Goal: Communication & Community: Answer question/provide support

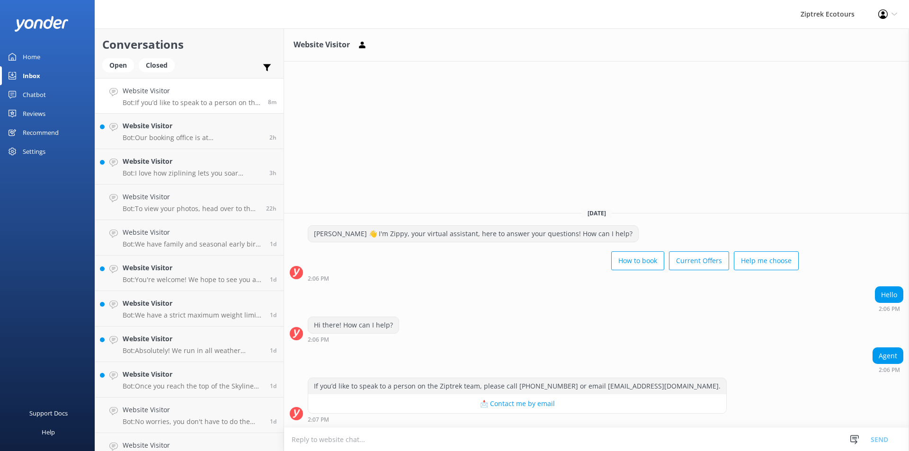
click at [480, 431] on textarea at bounding box center [596, 439] width 625 height 23
click at [347, 434] on textarea "Hi there! how can i help?" at bounding box center [596, 439] width 625 height 24
click at [351, 439] on textarea "Hi there! how can i help?" at bounding box center [596, 439] width 625 height 24
click at [347, 439] on textarea "Hi there! how can i help?" at bounding box center [596, 439] width 625 height 24
click at [350, 438] on textarea "Hi there! how can i help?" at bounding box center [596, 439] width 625 height 24
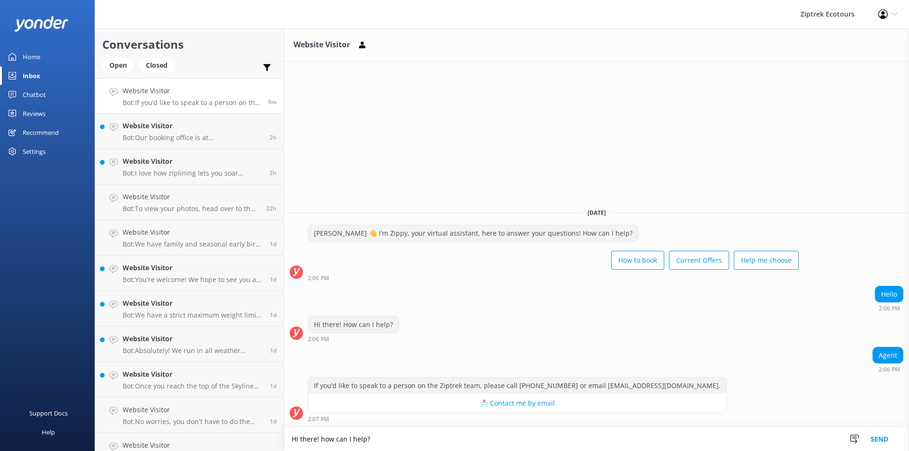
click at [390, 437] on textarea "Hi there! how can I help?" at bounding box center [596, 439] width 625 height 24
type textarea "Hi there! how can I help?"
drag, startPoint x: 366, startPoint y: 440, endPoint x: 268, endPoint y: 443, distance: 98.5
click at [268, 443] on div "Conversations Open Closed Important Converted Assigned to me Unassigned Website…" at bounding box center [502, 239] width 814 height 423
click at [466, 269] on div "How to book Current Offers Help me choose" at bounding box center [553, 261] width 491 height 27
